Goal: Task Accomplishment & Management: Use online tool/utility

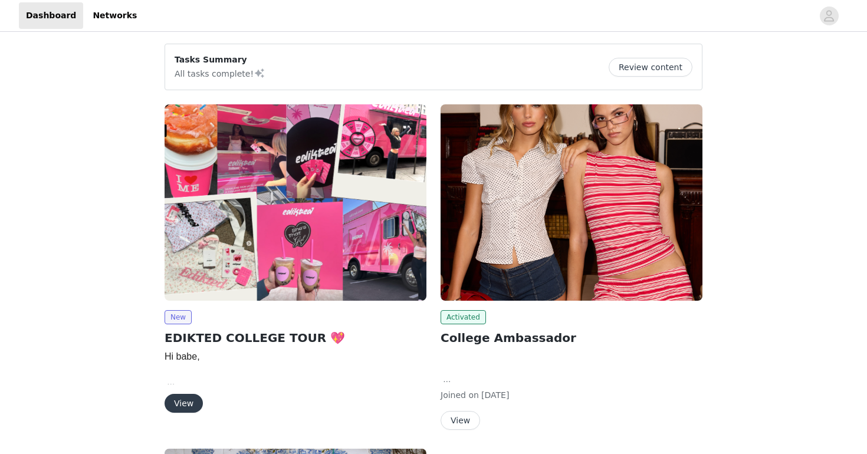
click at [183, 403] on button "View" at bounding box center [183, 403] width 38 height 19
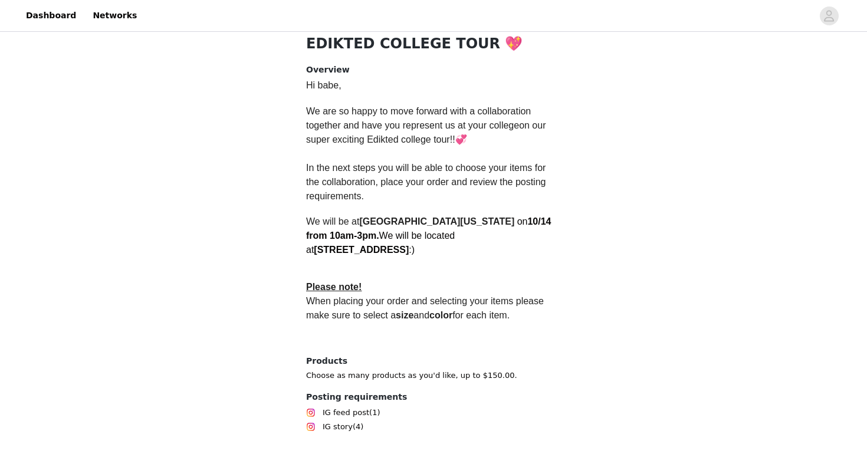
scroll to position [317, 0]
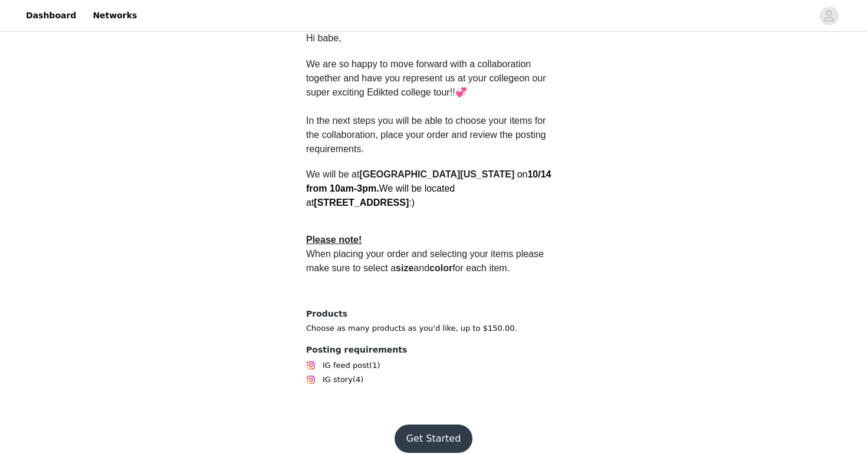
click at [424, 424] on button "Get Started" at bounding box center [433, 438] width 78 height 28
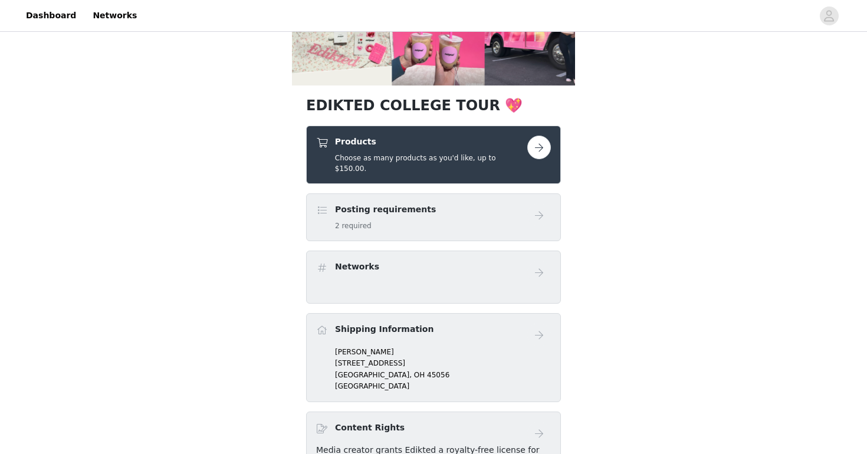
scroll to position [183, 0]
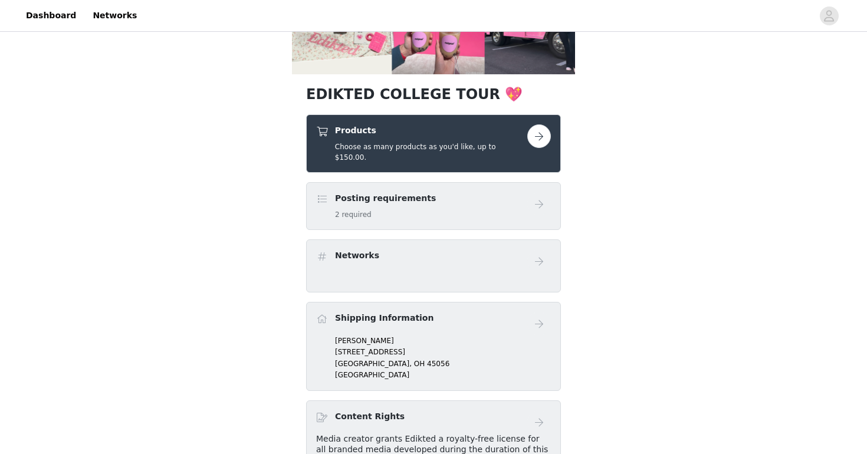
click at [541, 130] on button "button" at bounding box center [539, 136] width 24 height 24
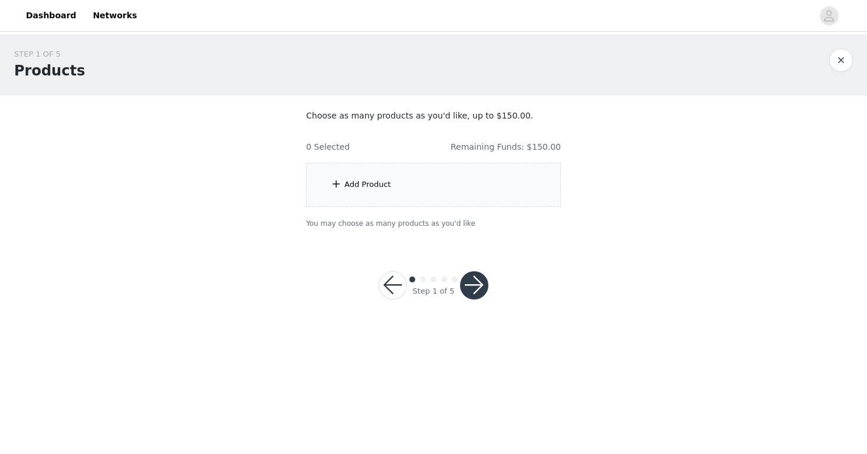
click at [443, 202] on div "Add Product" at bounding box center [433, 185] width 255 height 44
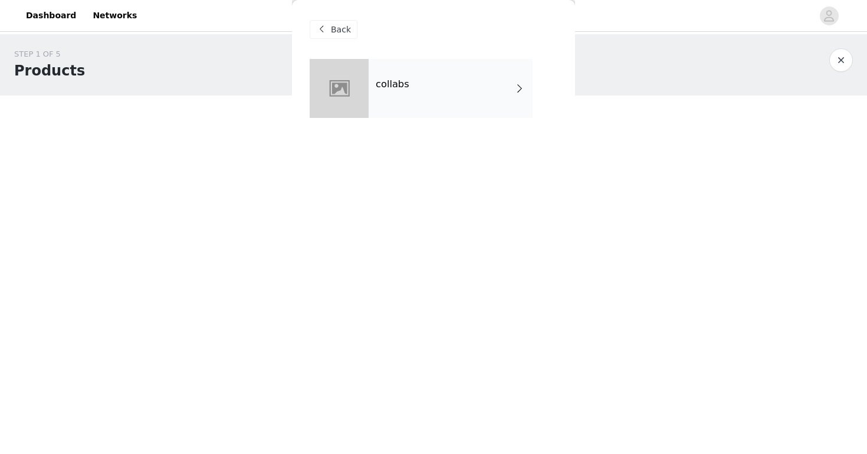
click at [431, 94] on div "collabs" at bounding box center [450, 88] width 164 height 59
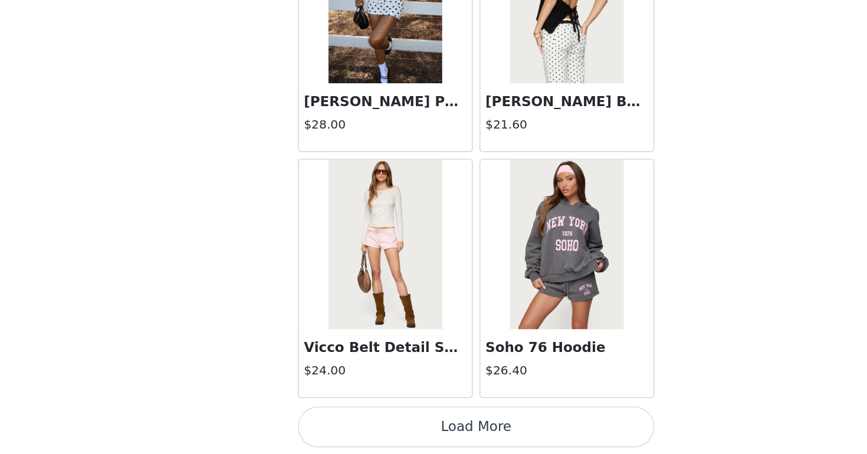
scroll to position [1350, 0]
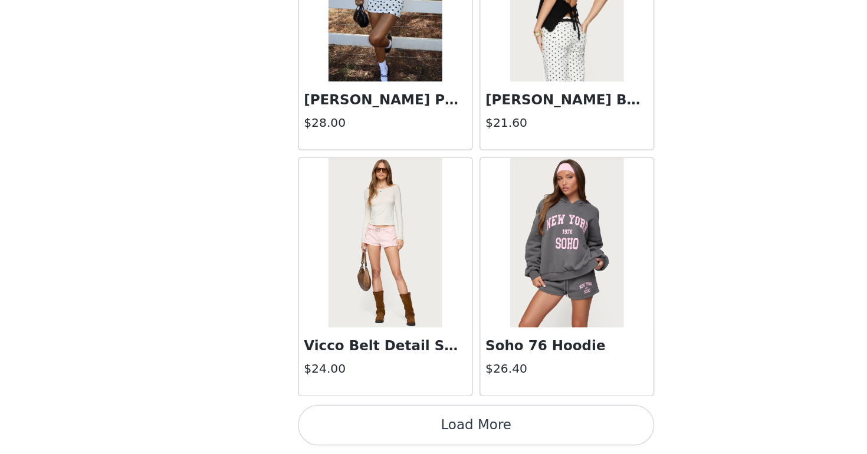
click at [423, 433] on button "Load More" at bounding box center [434, 434] width 248 height 28
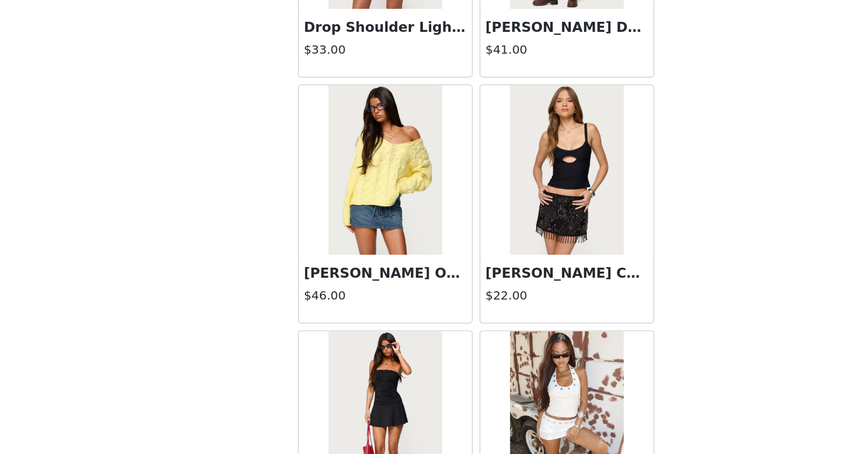
scroll to position [3060, 0]
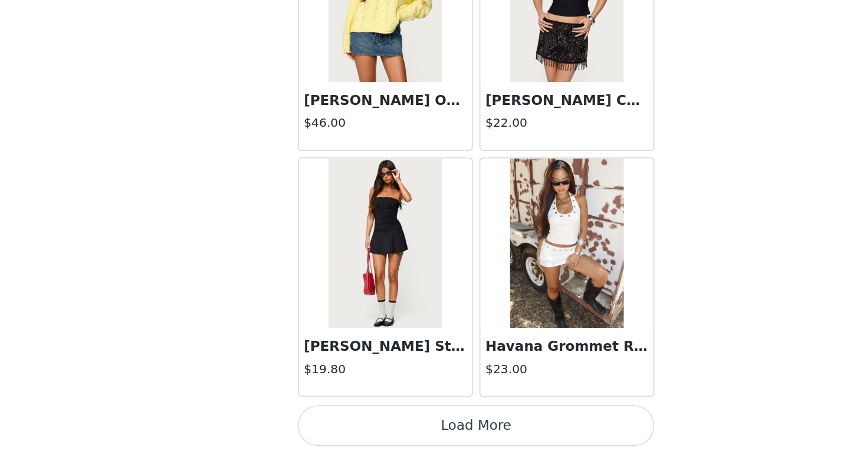
click at [420, 432] on button "Load More" at bounding box center [434, 434] width 248 height 28
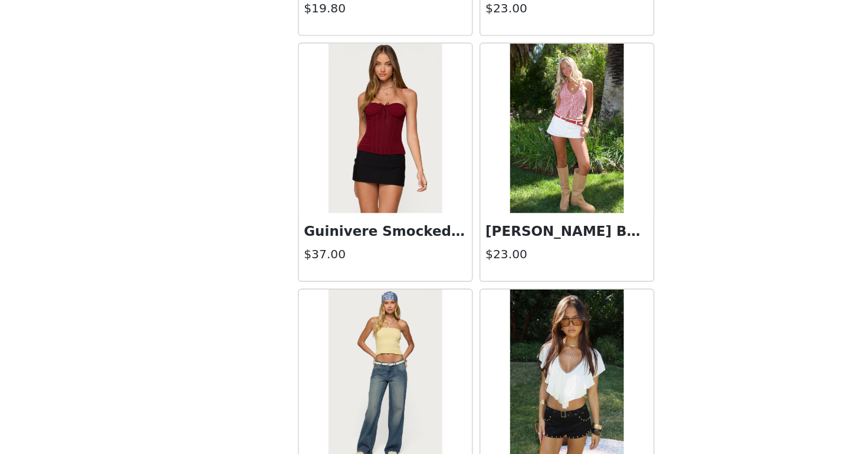
scroll to position [3470, 0]
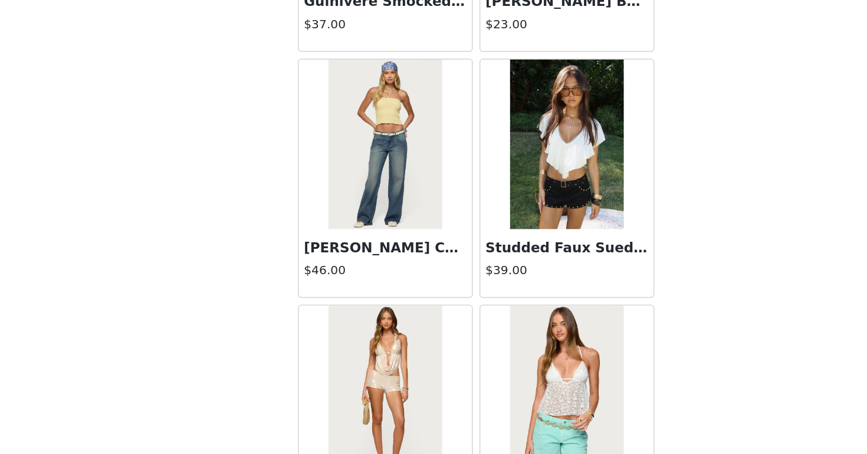
click at [506, 286] on img at bounding box center [496, 239] width 78 height 118
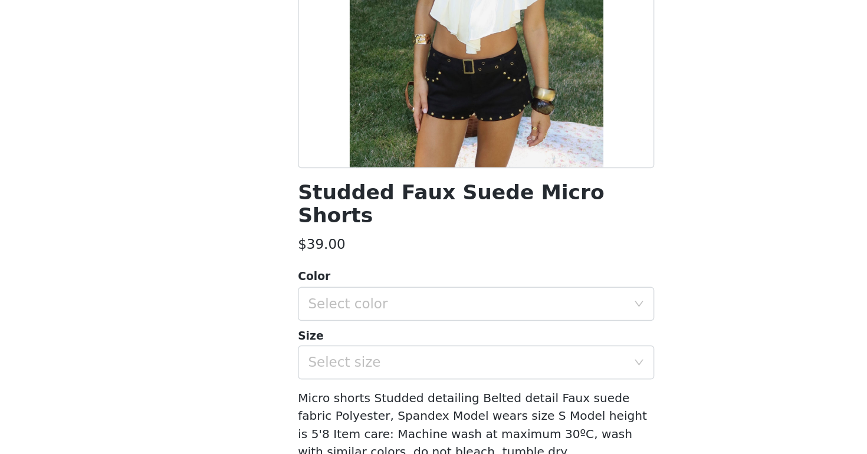
scroll to position [110, 0]
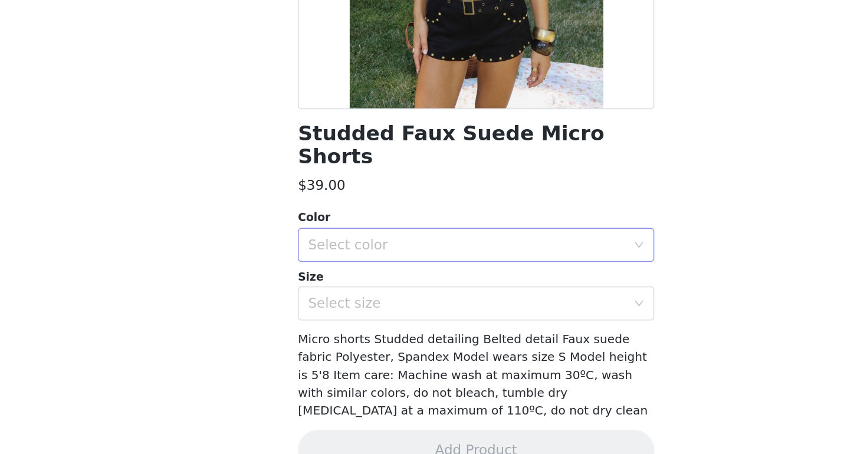
click at [406, 302] on div "Select color" at bounding box center [427, 308] width 220 height 12
click at [387, 324] on li "BLACK" at bounding box center [434, 317] width 248 height 19
click at [379, 343] on div "Select size" at bounding box center [427, 349] width 220 height 12
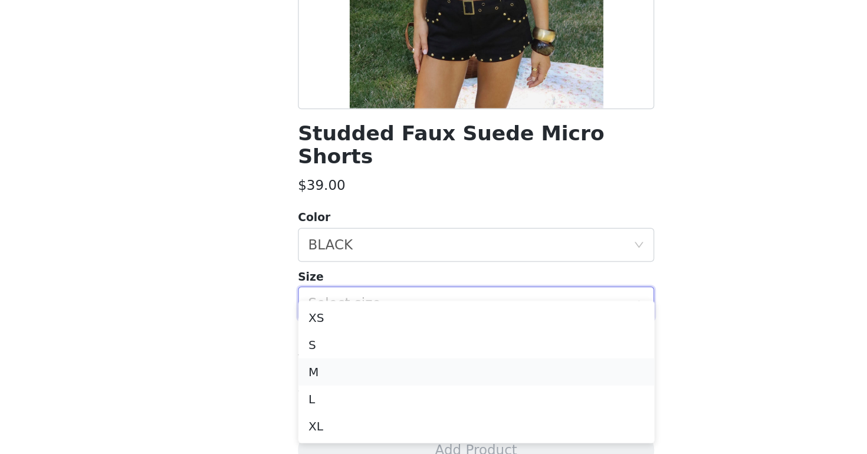
click at [357, 393] on li "M" at bounding box center [434, 396] width 248 height 19
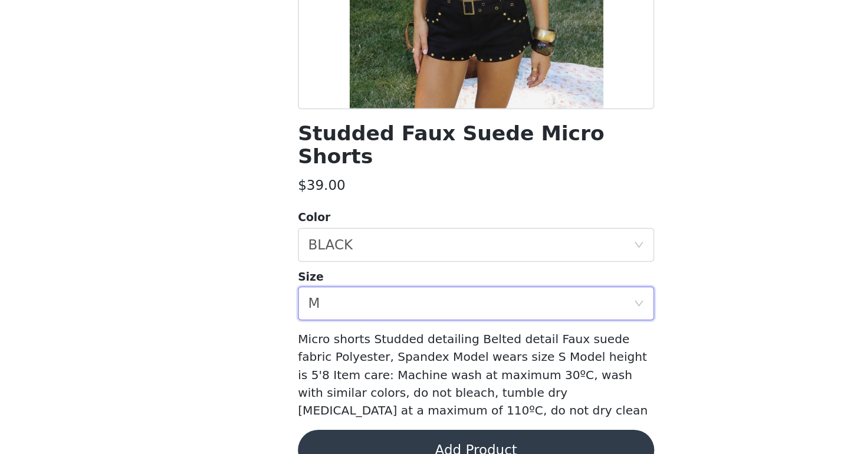
click at [371, 437] on button "Add Product" at bounding box center [434, 451] width 248 height 28
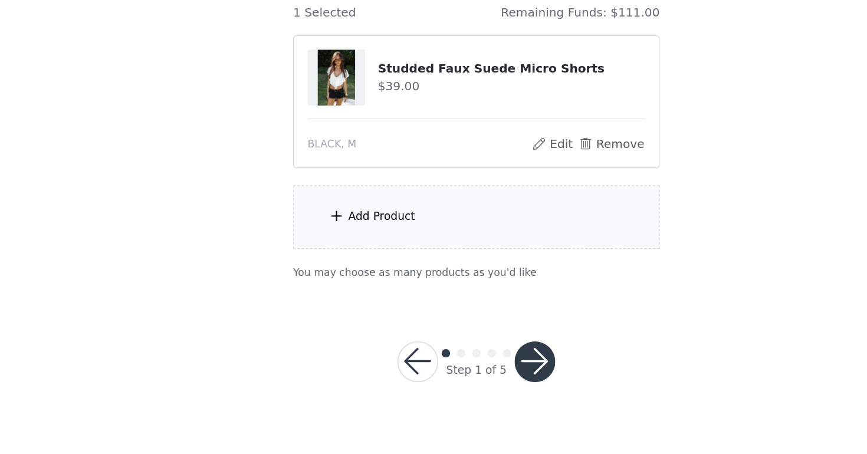
click at [397, 291] on div "Add Product" at bounding box center [433, 289] width 255 height 44
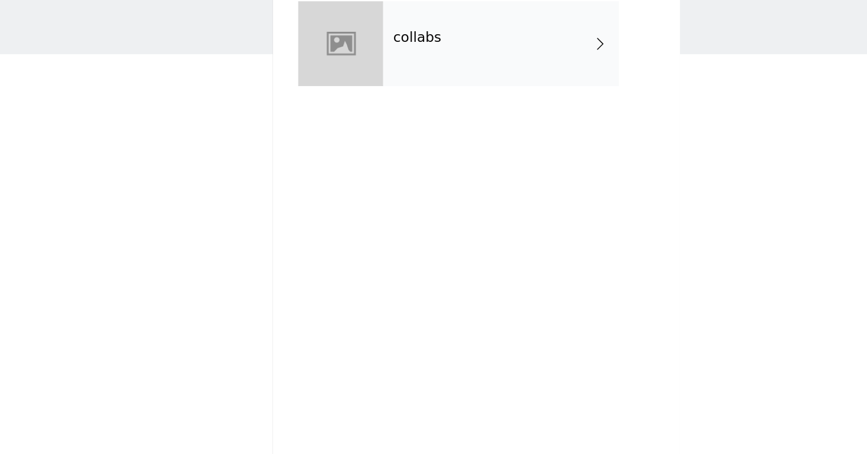
click at [429, 80] on div "collabs" at bounding box center [450, 88] width 164 height 59
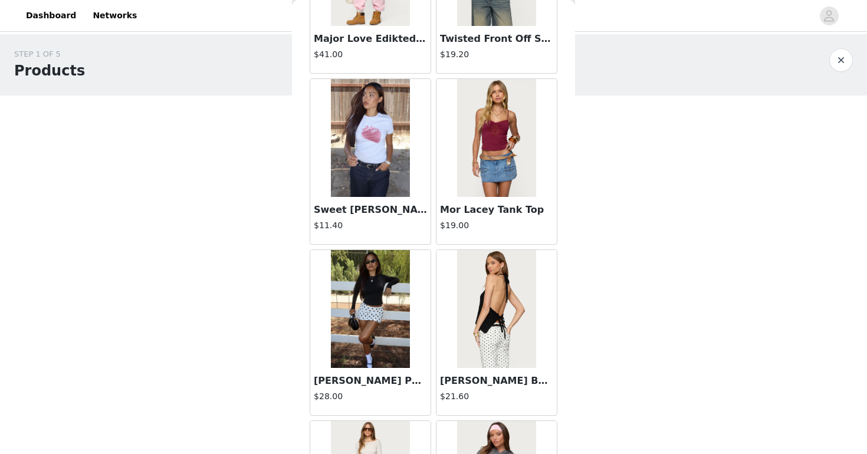
scroll to position [1350, 0]
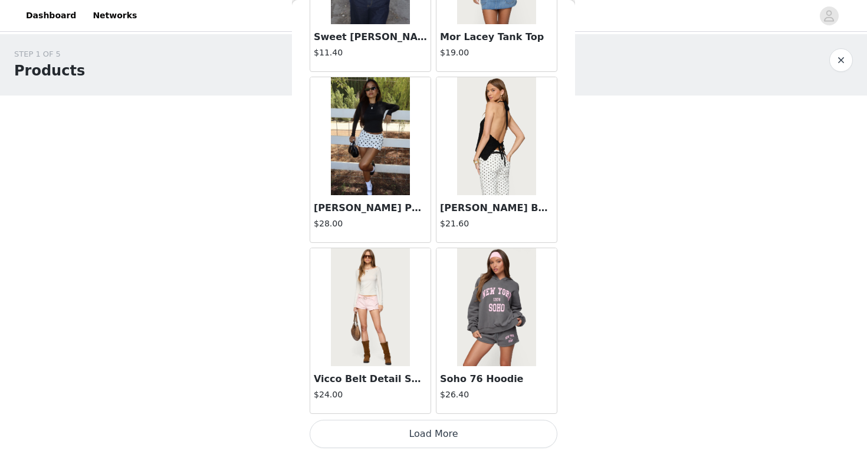
click at [423, 426] on button "Load More" at bounding box center [434, 434] width 248 height 28
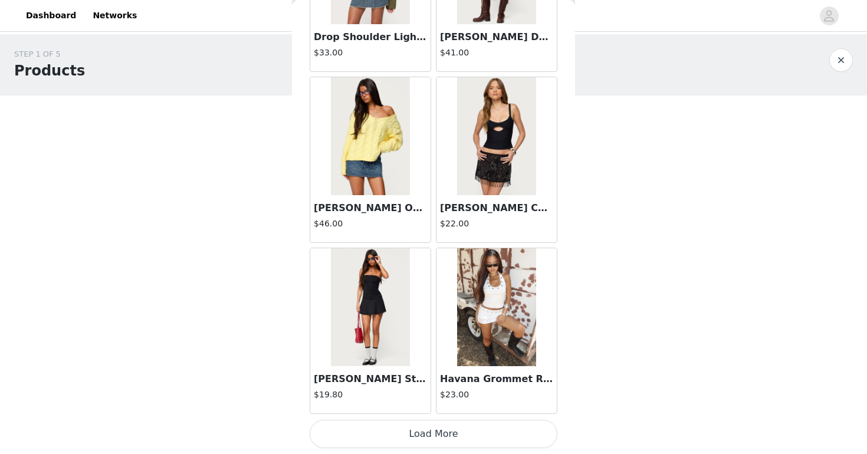
click at [423, 423] on button "Load More" at bounding box center [434, 434] width 248 height 28
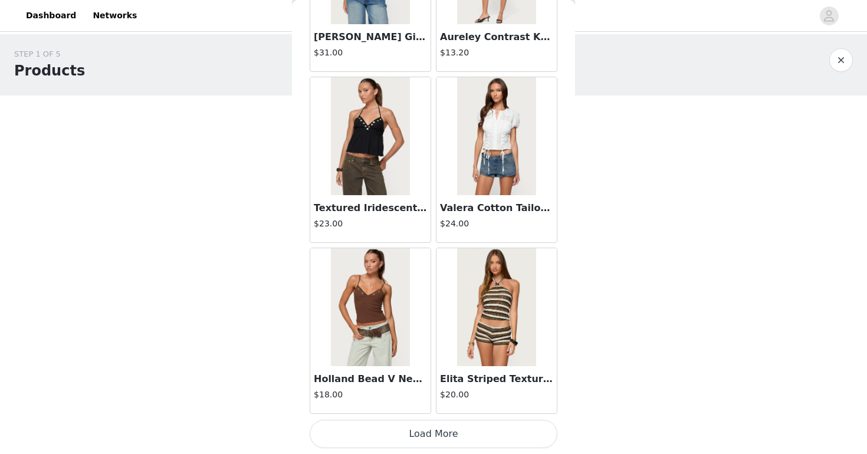
click at [423, 423] on button "Load More" at bounding box center [434, 434] width 248 height 28
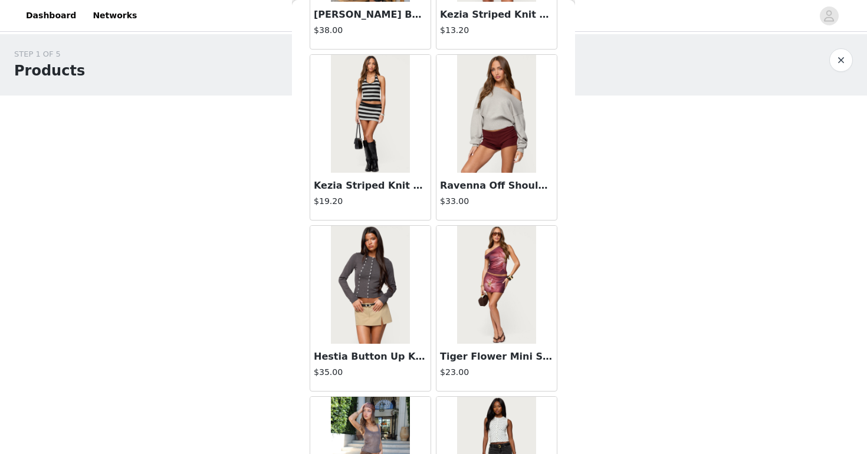
scroll to position [6479, 0]
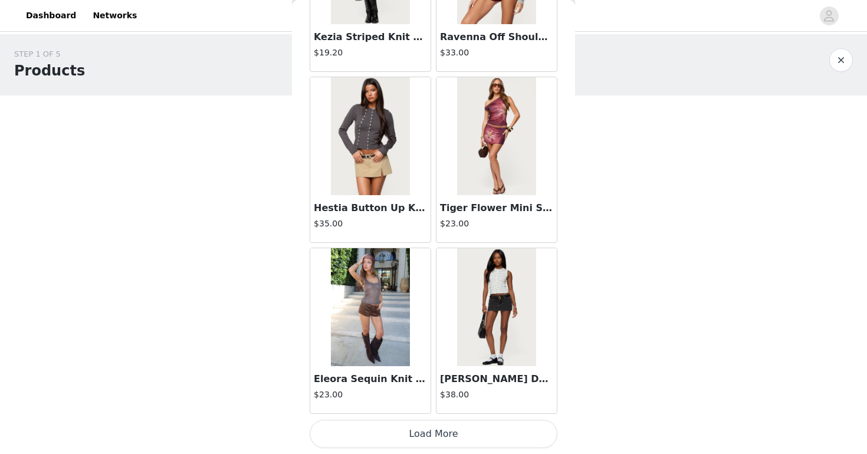
click at [421, 436] on button "Load More" at bounding box center [434, 434] width 248 height 28
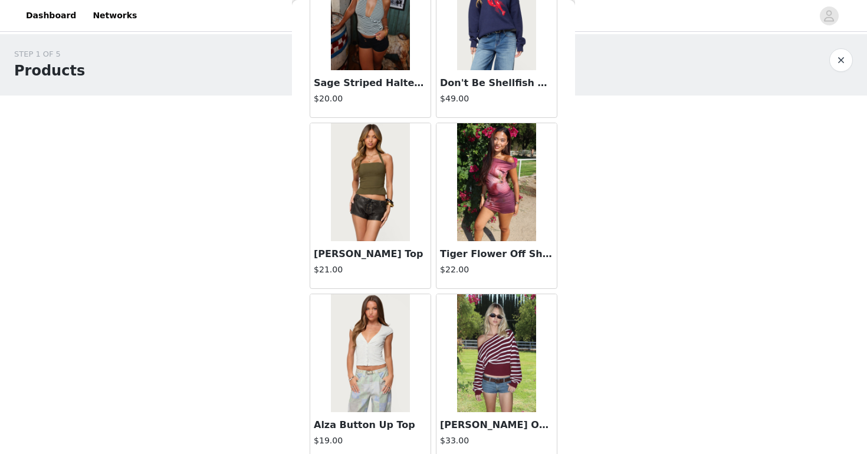
scroll to position [8189, 0]
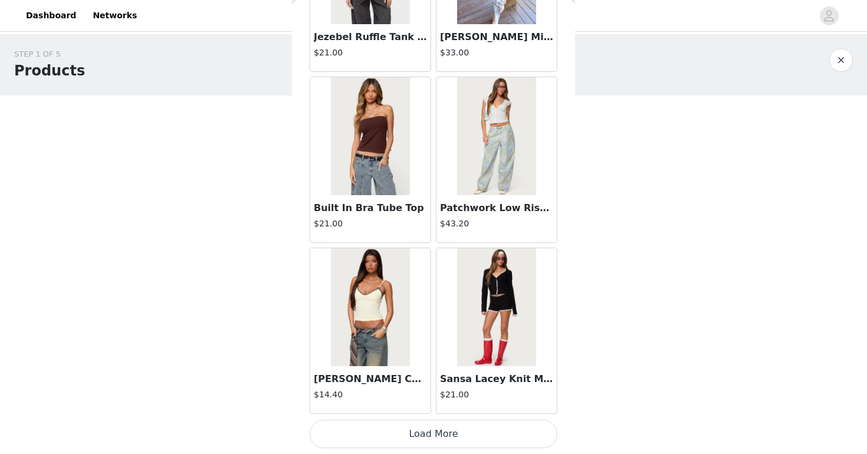
click at [413, 430] on button "Load More" at bounding box center [434, 434] width 248 height 28
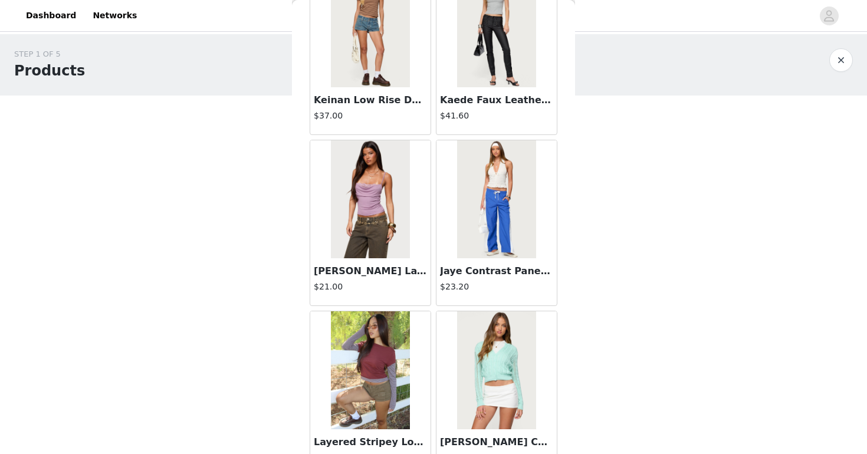
scroll to position [9899, 0]
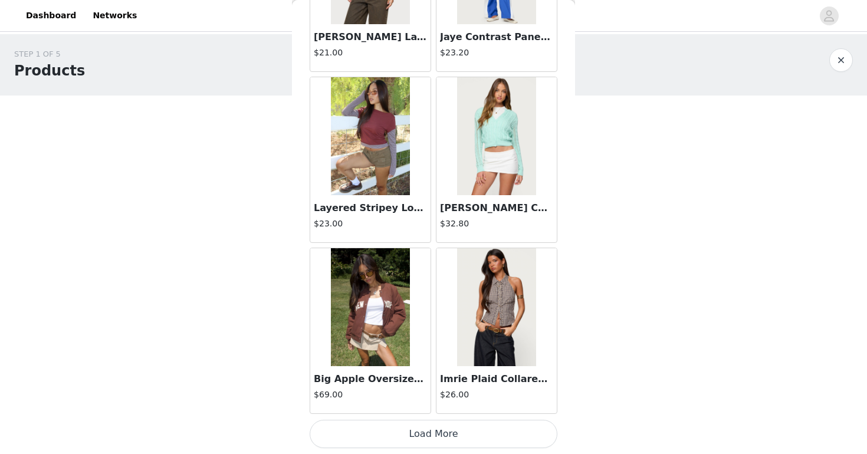
click at [409, 443] on button "Load More" at bounding box center [434, 434] width 248 height 28
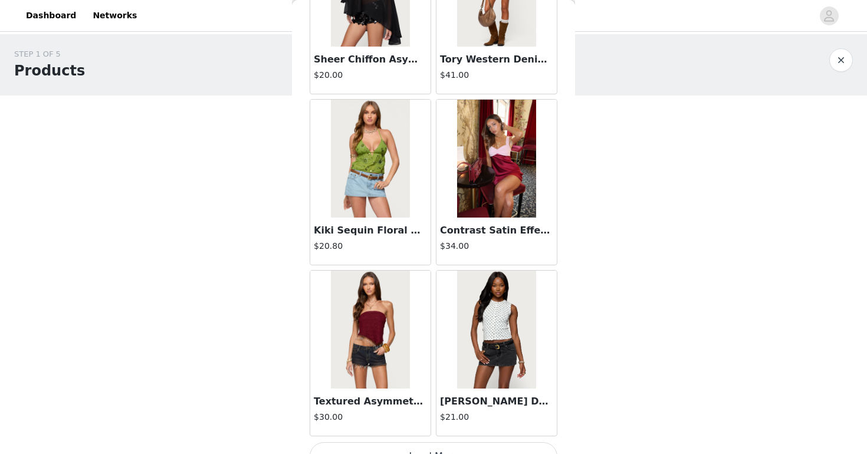
scroll to position [11609, 0]
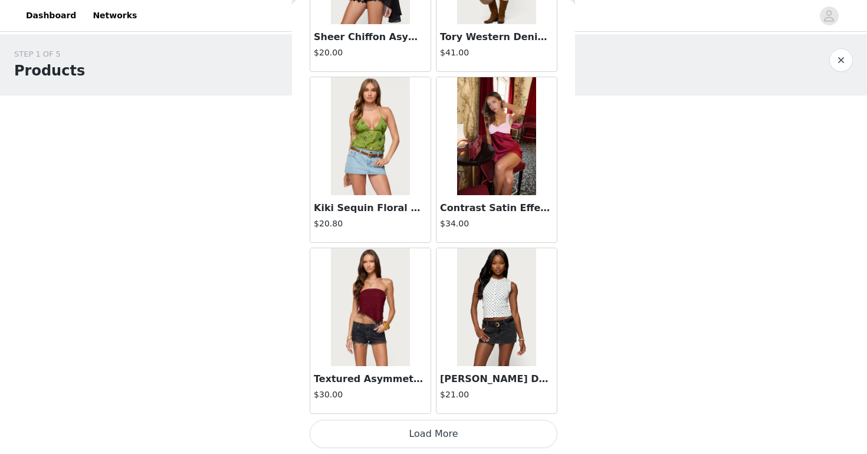
click at [409, 443] on button "Load More" at bounding box center [434, 434] width 248 height 28
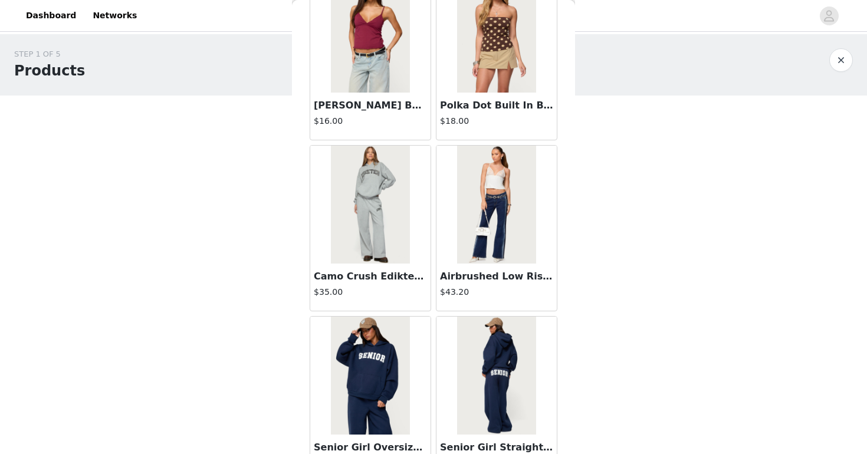
scroll to position [13318, 0]
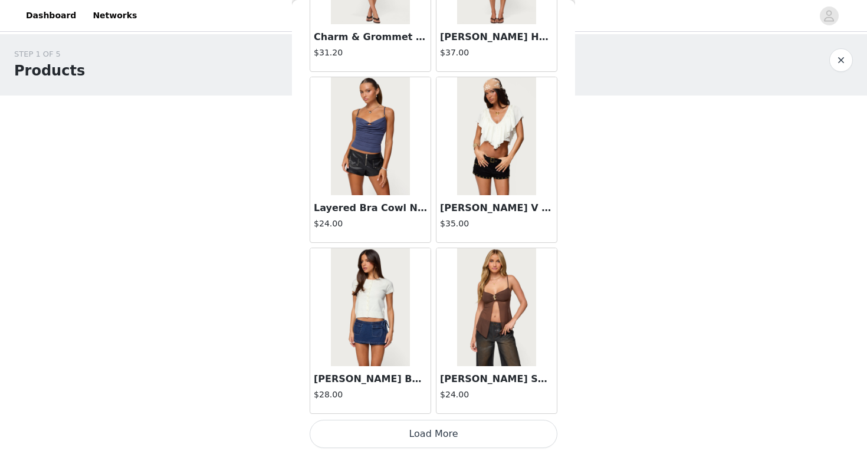
click at [409, 443] on button "Load More" at bounding box center [434, 434] width 248 height 28
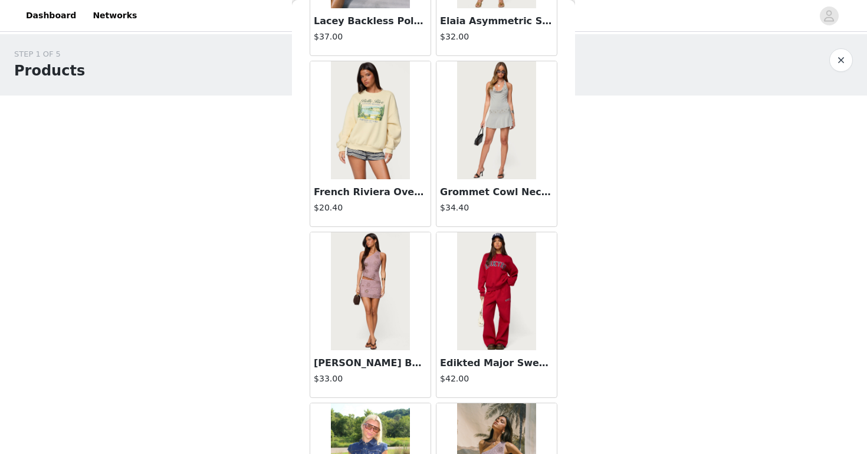
scroll to position [15028, 0]
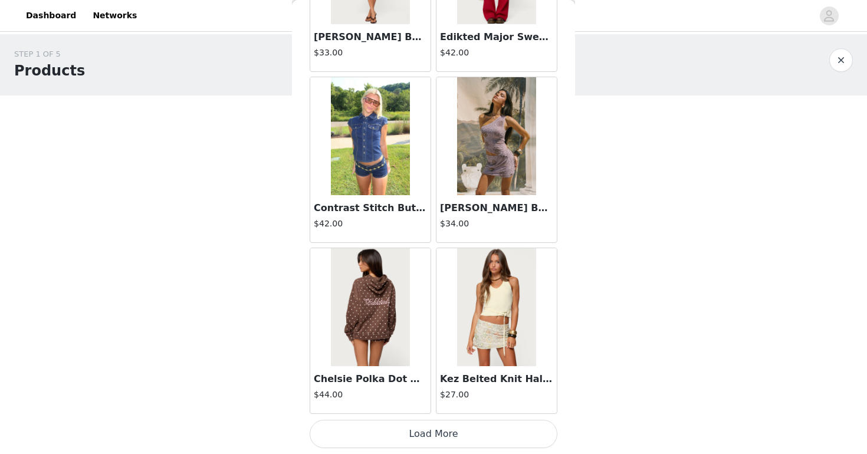
click at [437, 433] on button "Load More" at bounding box center [434, 434] width 248 height 28
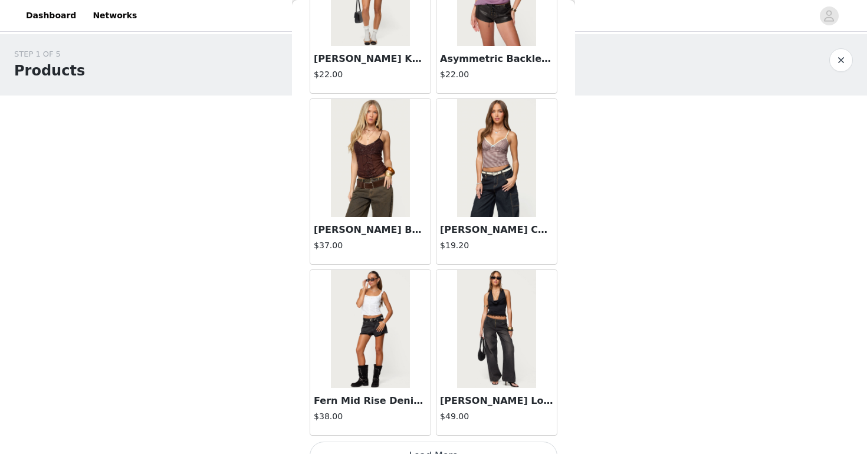
scroll to position [16738, 0]
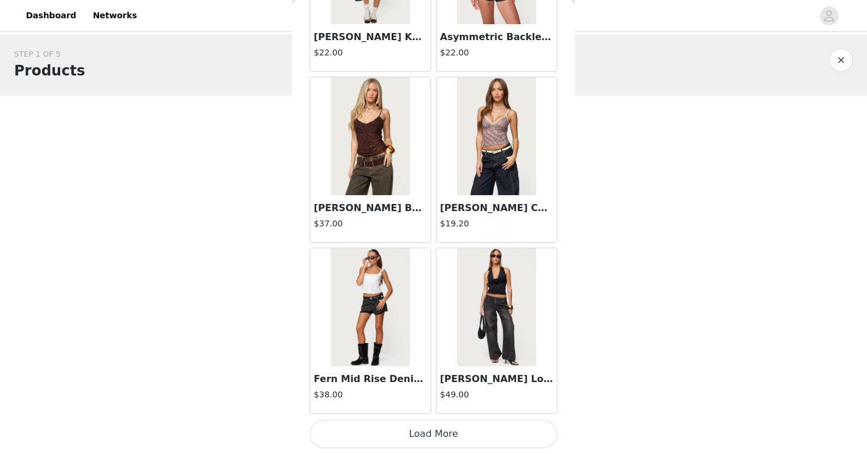
click at [438, 434] on button "Load More" at bounding box center [434, 434] width 248 height 28
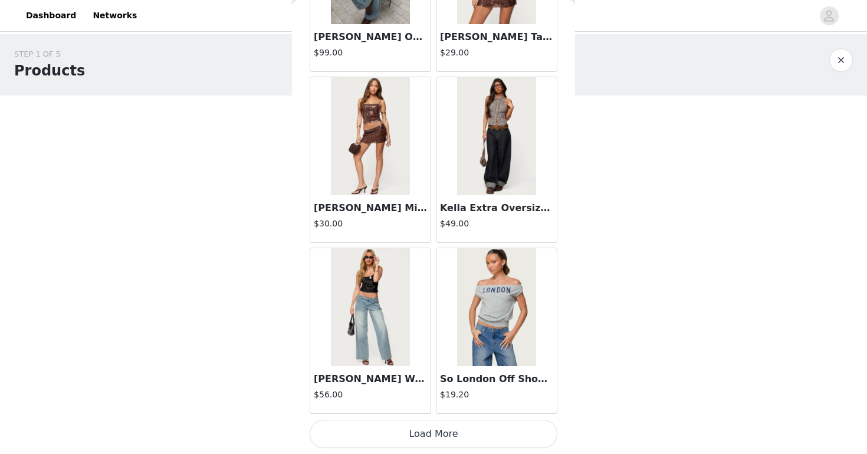
click at [438, 434] on button "Load More" at bounding box center [434, 434] width 248 height 28
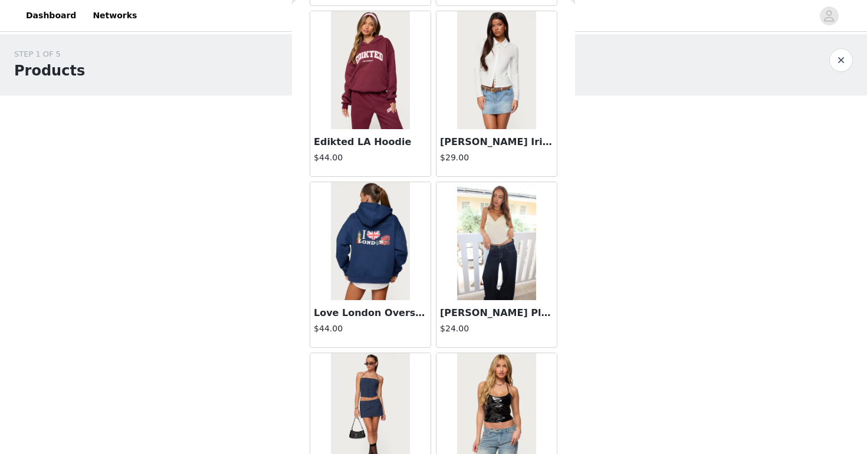
scroll to position [20157, 0]
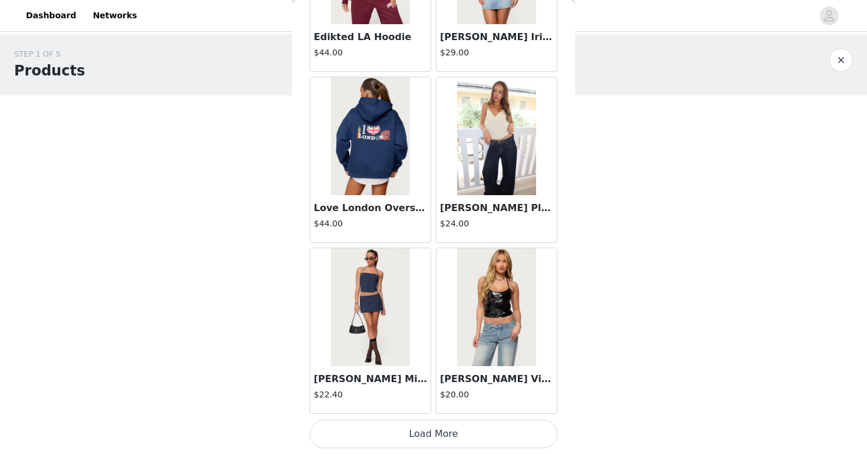
click at [438, 434] on button "Load More" at bounding box center [434, 434] width 248 height 28
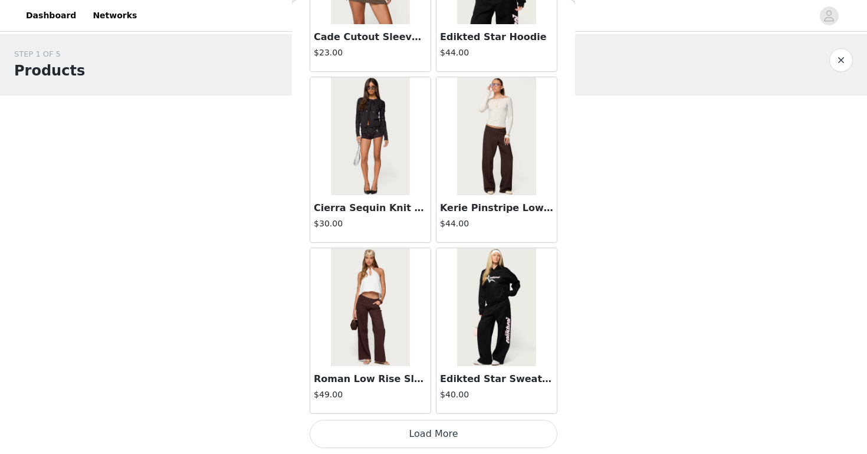
click at [438, 434] on button "Load More" at bounding box center [434, 434] width 248 height 28
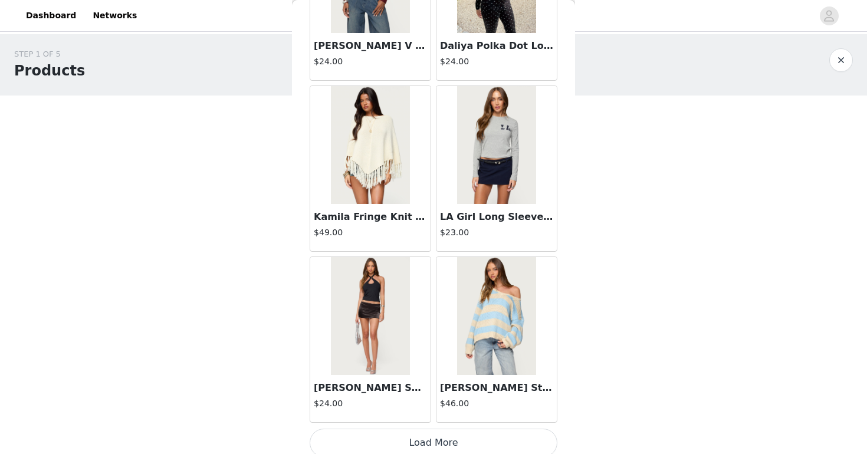
scroll to position [23577, 0]
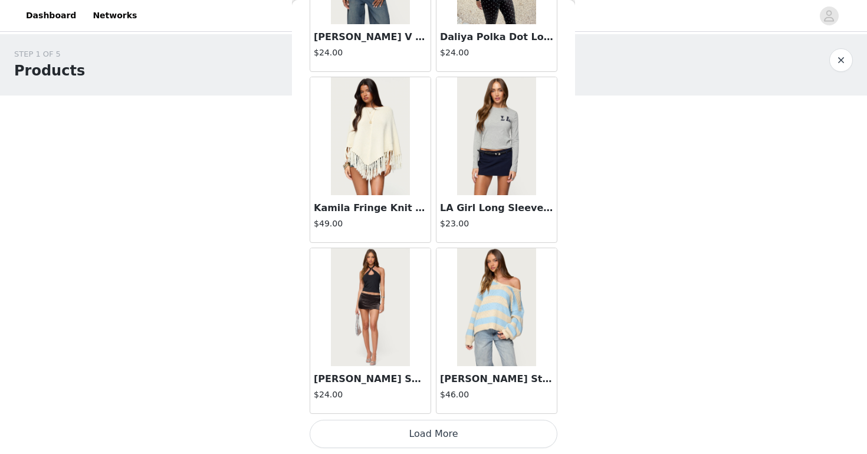
click at [427, 429] on button "Load More" at bounding box center [434, 434] width 248 height 28
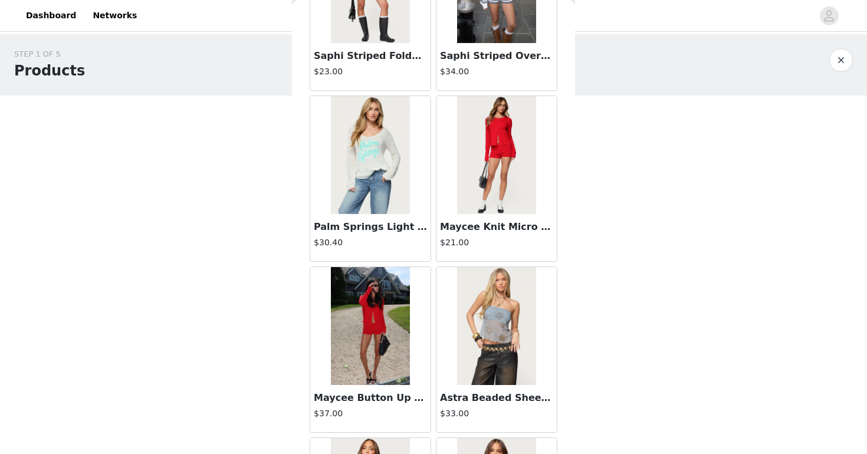
scroll to position [25286, 0]
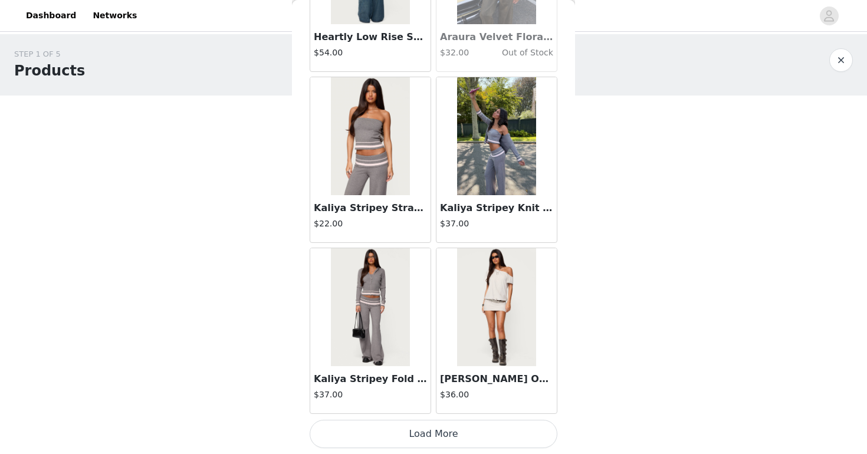
click at [427, 429] on button "Load More" at bounding box center [434, 434] width 248 height 28
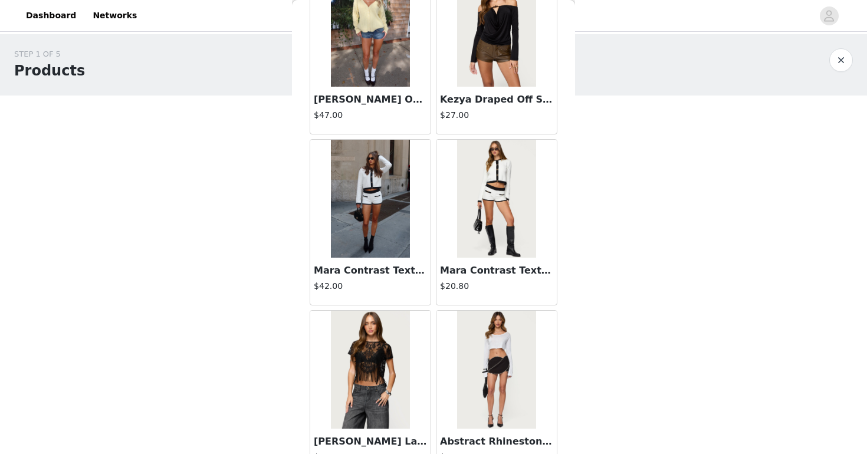
scroll to position [26996, 0]
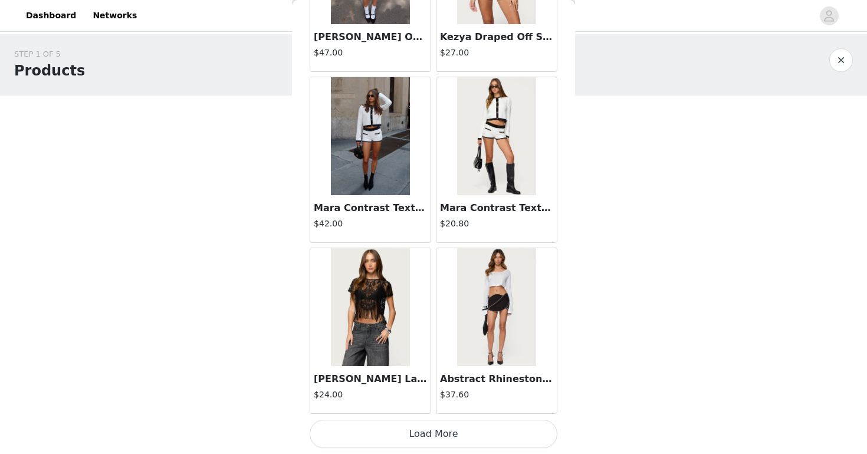
click at [433, 437] on button "Load More" at bounding box center [434, 434] width 248 height 28
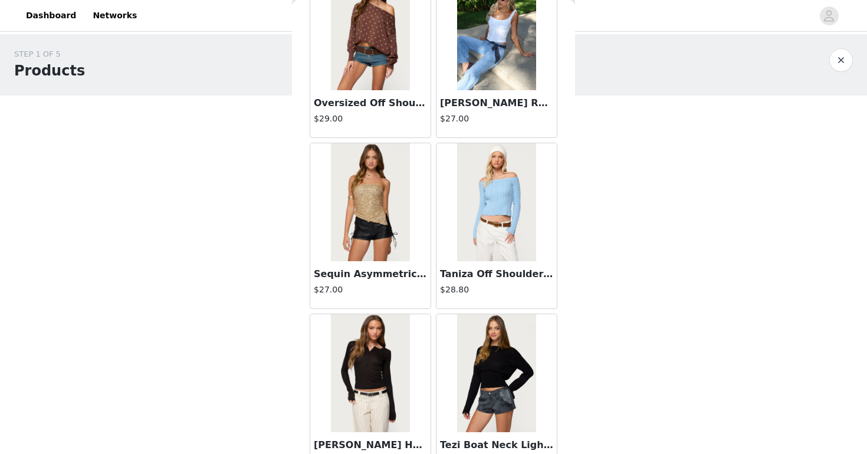
scroll to position [28706, 0]
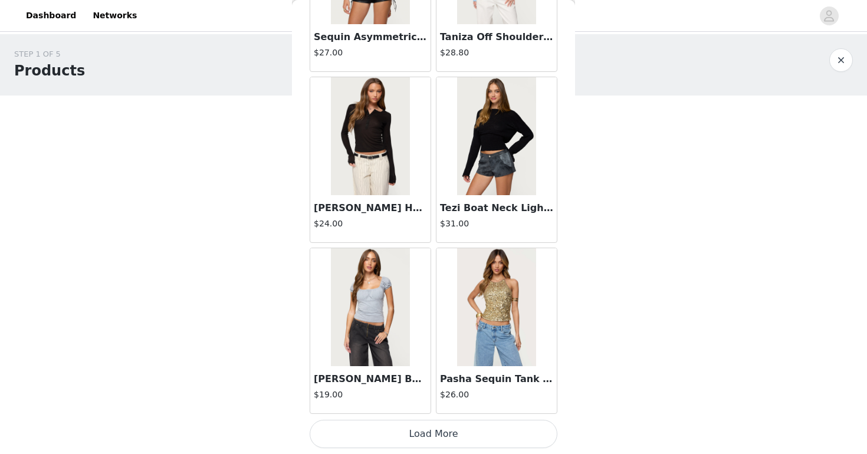
click at [432, 439] on button "Load More" at bounding box center [434, 434] width 248 height 28
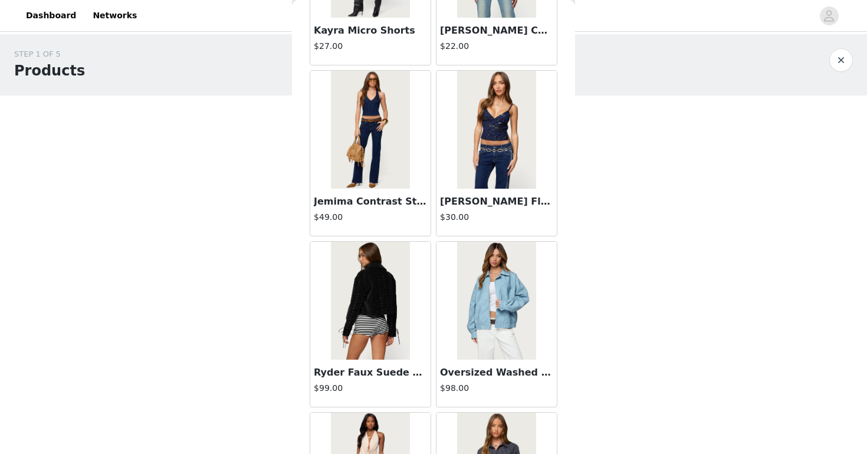
scroll to position [30351, 0]
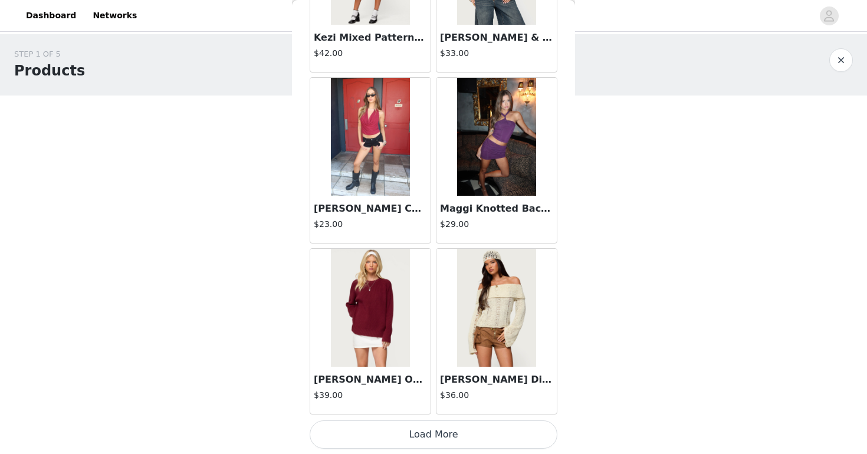
click at [433, 443] on button "Load More" at bounding box center [434, 434] width 248 height 28
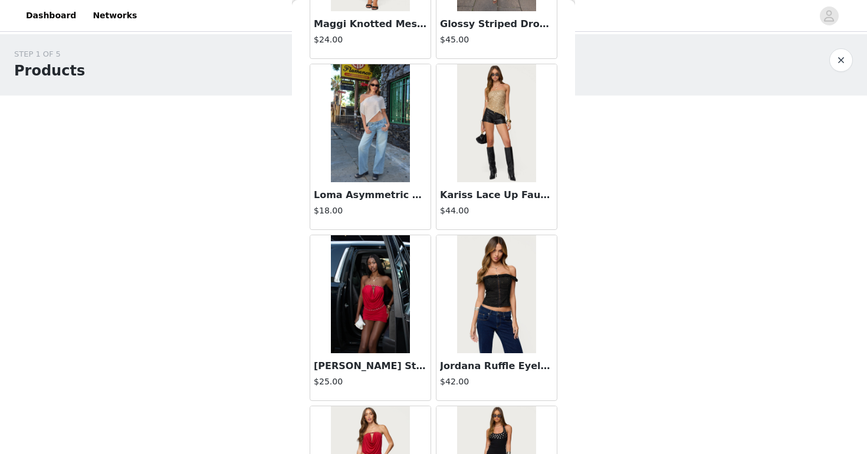
scroll to position [32125, 0]
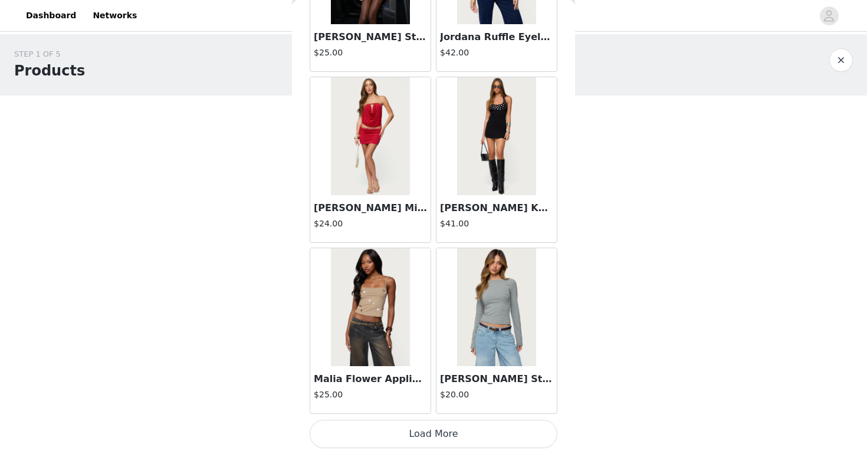
click at [437, 439] on button "Load More" at bounding box center [434, 434] width 248 height 28
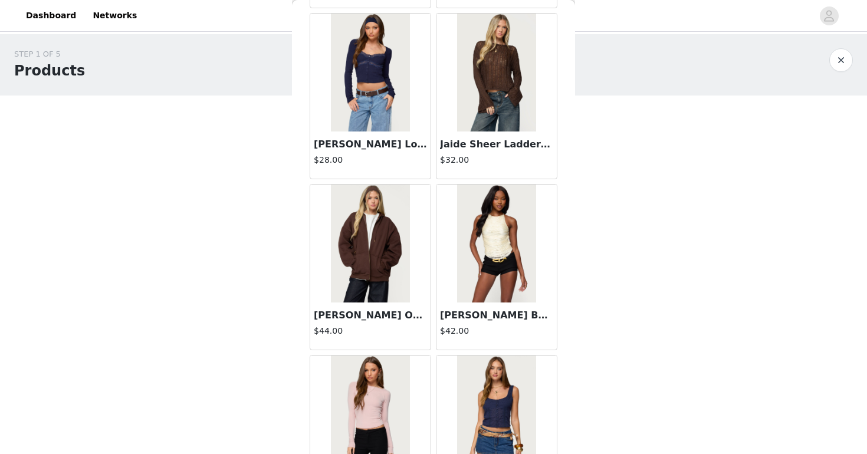
scroll to position [33835, 0]
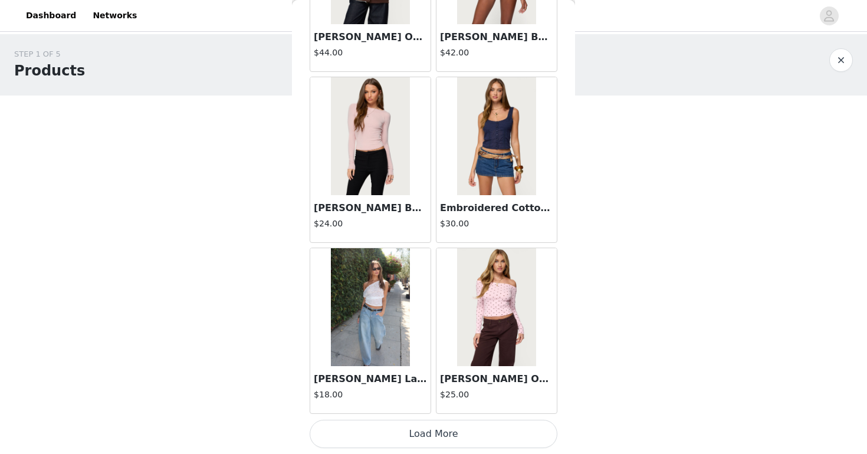
click at [436, 437] on button "Load More" at bounding box center [434, 434] width 248 height 28
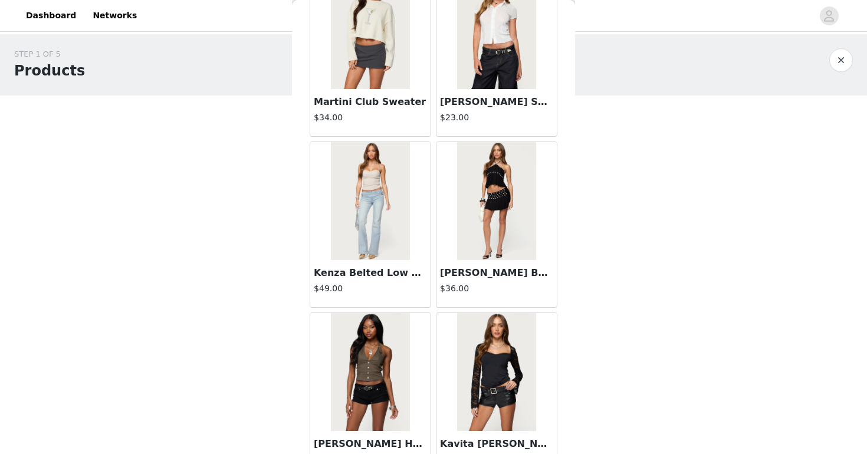
scroll to position [35545, 0]
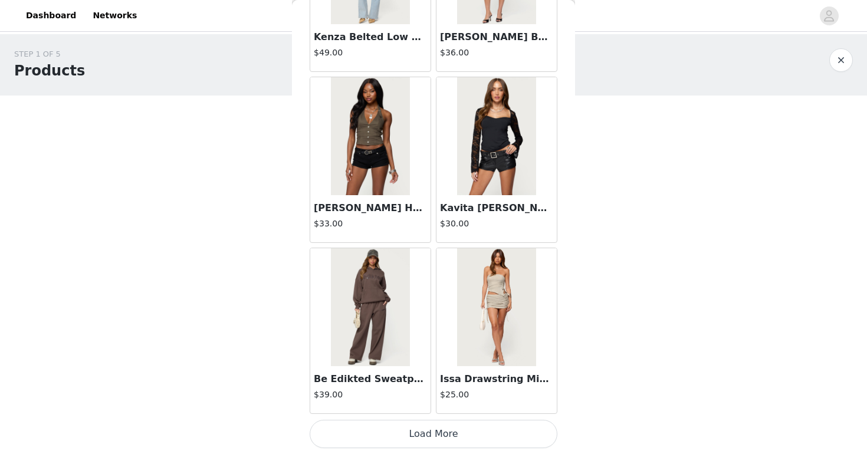
click at [436, 433] on button "Load More" at bounding box center [434, 434] width 248 height 28
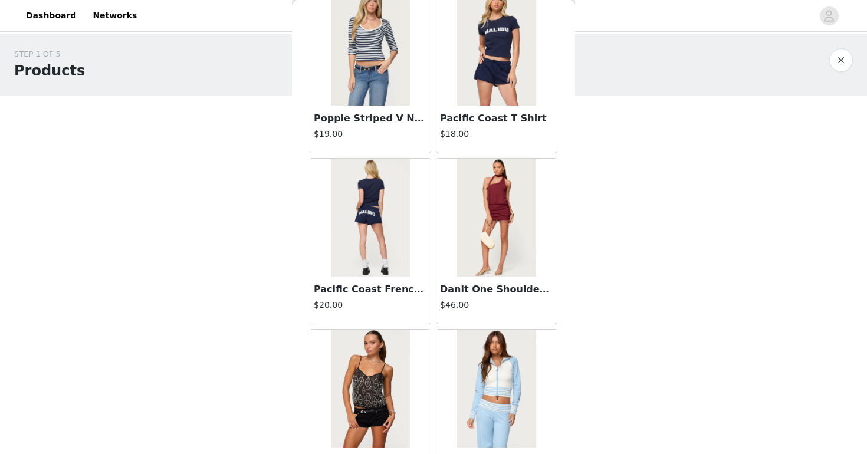
scroll to position [37255, 0]
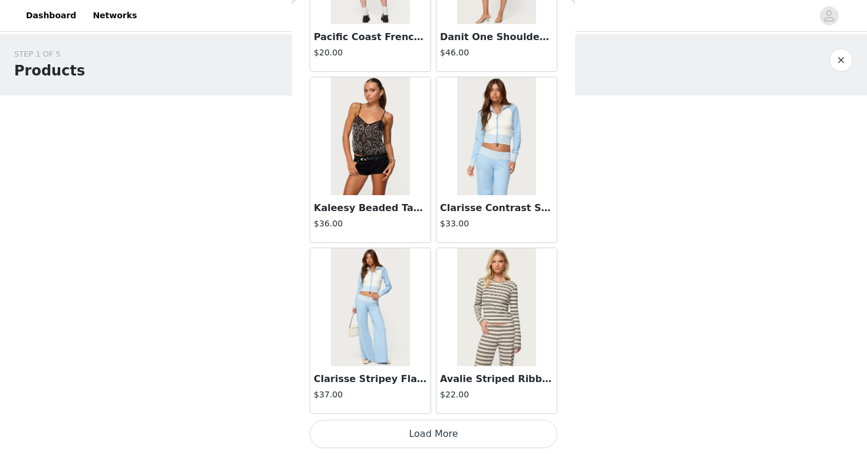
click at [421, 435] on button "Load More" at bounding box center [434, 434] width 248 height 28
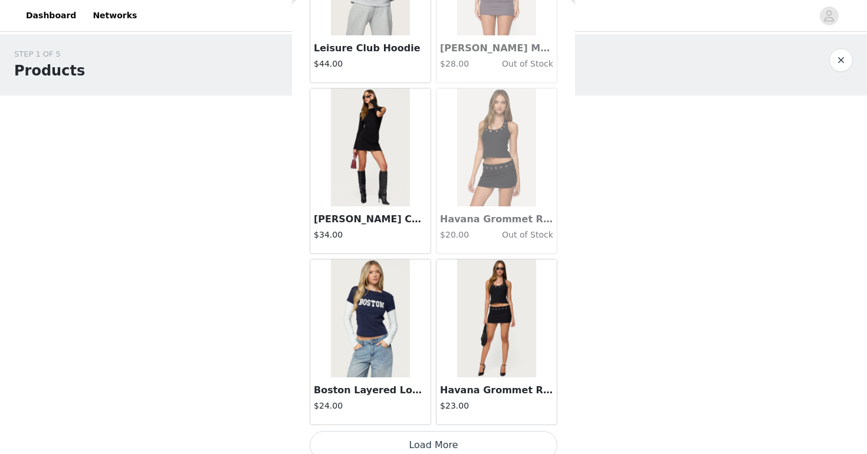
scroll to position [38964, 0]
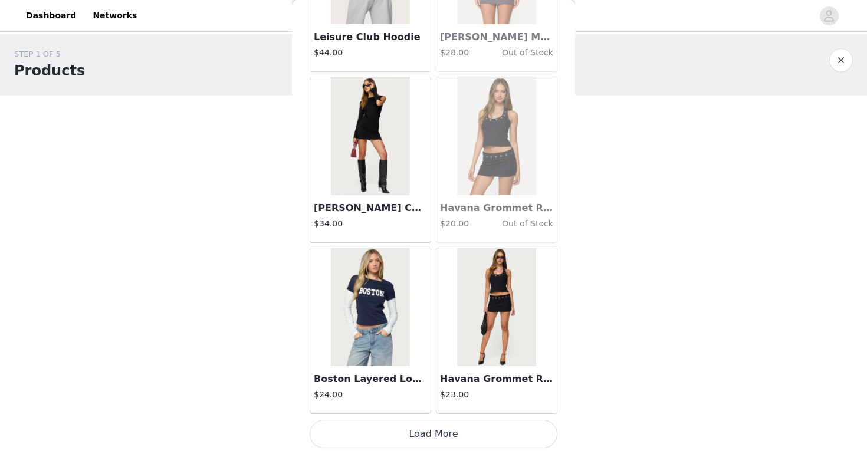
click at [483, 437] on button "Load More" at bounding box center [434, 434] width 248 height 28
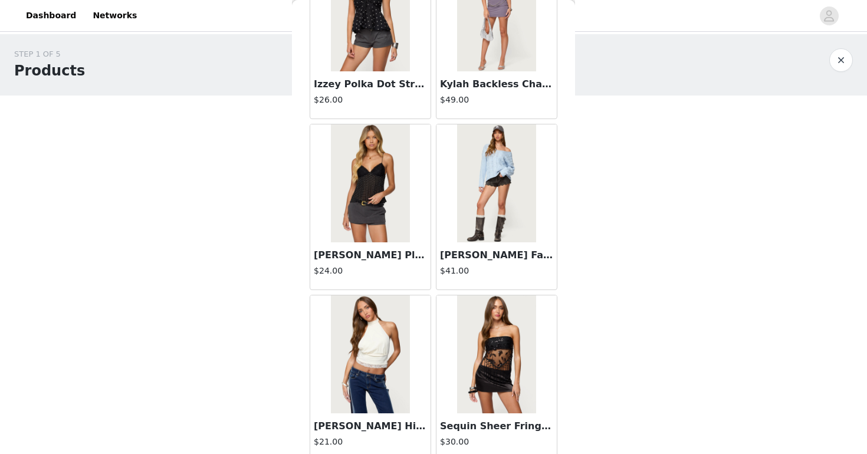
scroll to position [38234, 0]
click at [489, 190] on img at bounding box center [496, 183] width 78 height 118
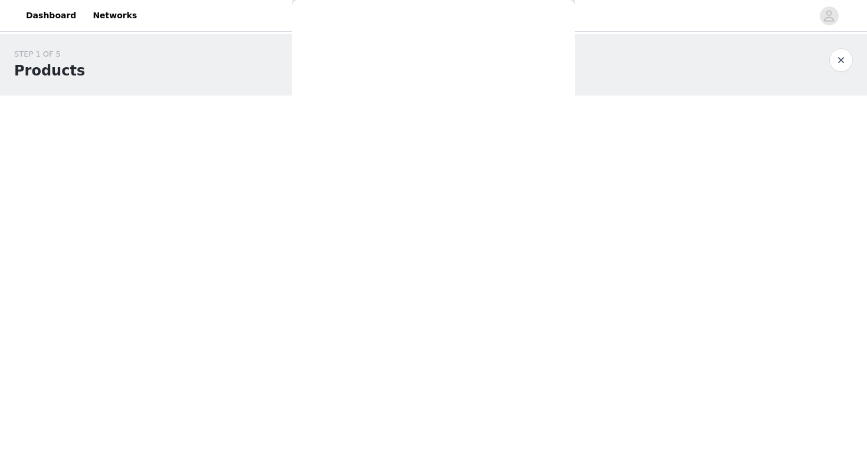
scroll to position [0, 0]
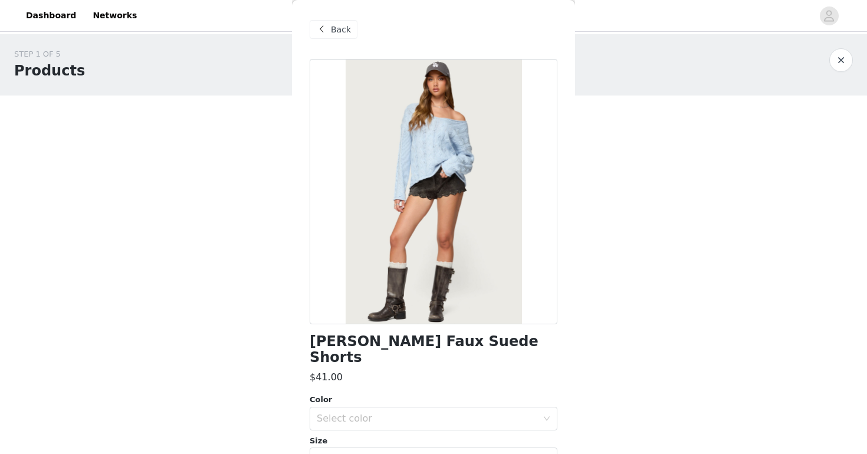
click at [325, 25] on span at bounding box center [321, 29] width 14 height 14
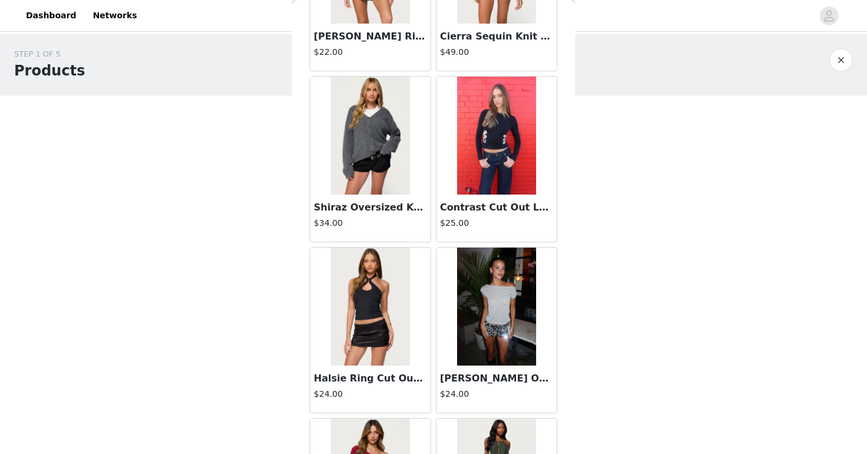
scroll to position [22723, 0]
click at [371, 315] on img at bounding box center [370, 306] width 78 height 118
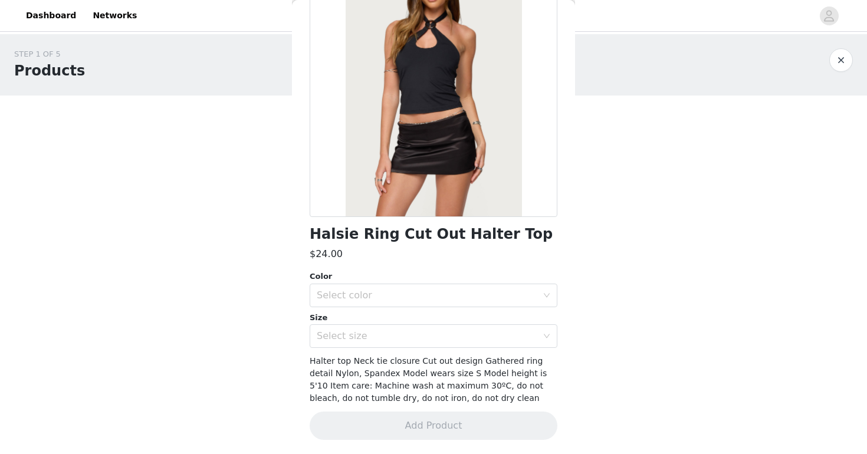
scroll to position [0, 0]
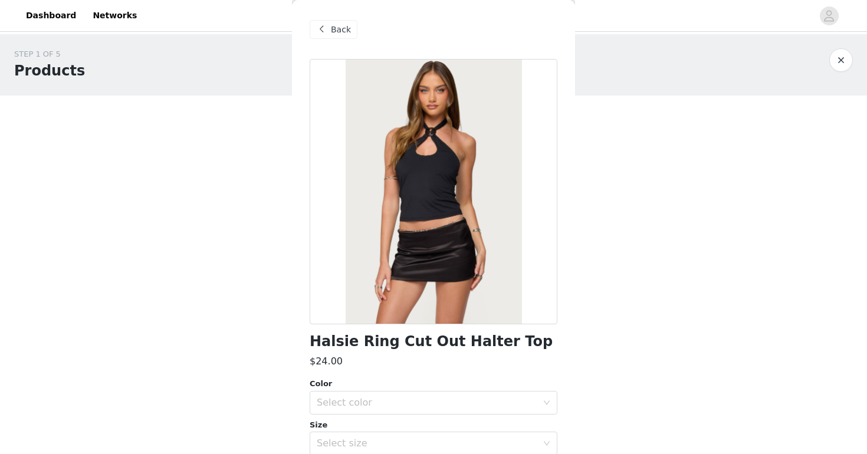
click at [337, 32] on span "Back" at bounding box center [341, 30] width 20 height 12
